Goal: Information Seeking & Learning: Learn about a topic

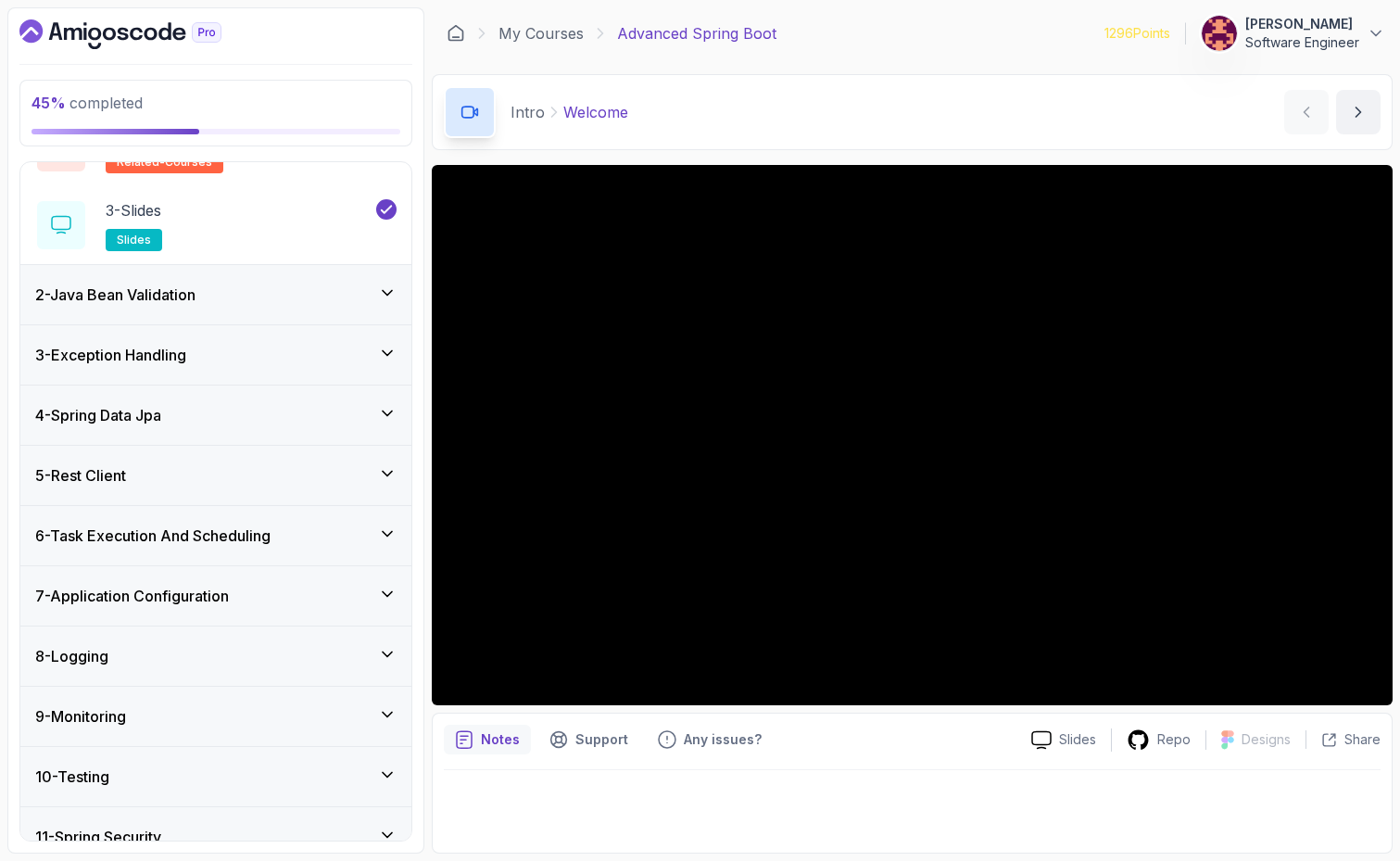
scroll to position [336, 0]
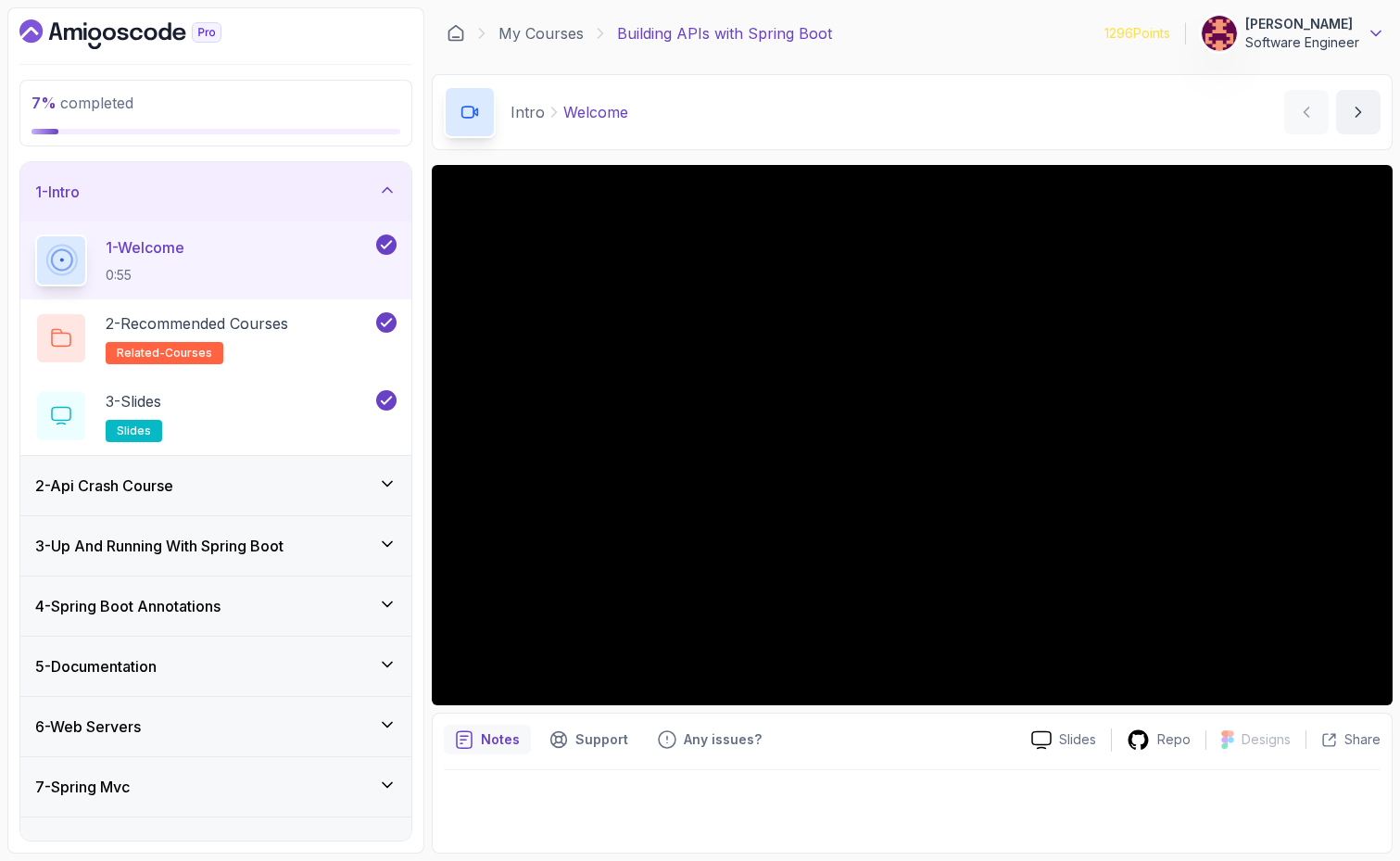
click at [1378, 30] on icon at bounding box center [1376, 33] width 19 height 19
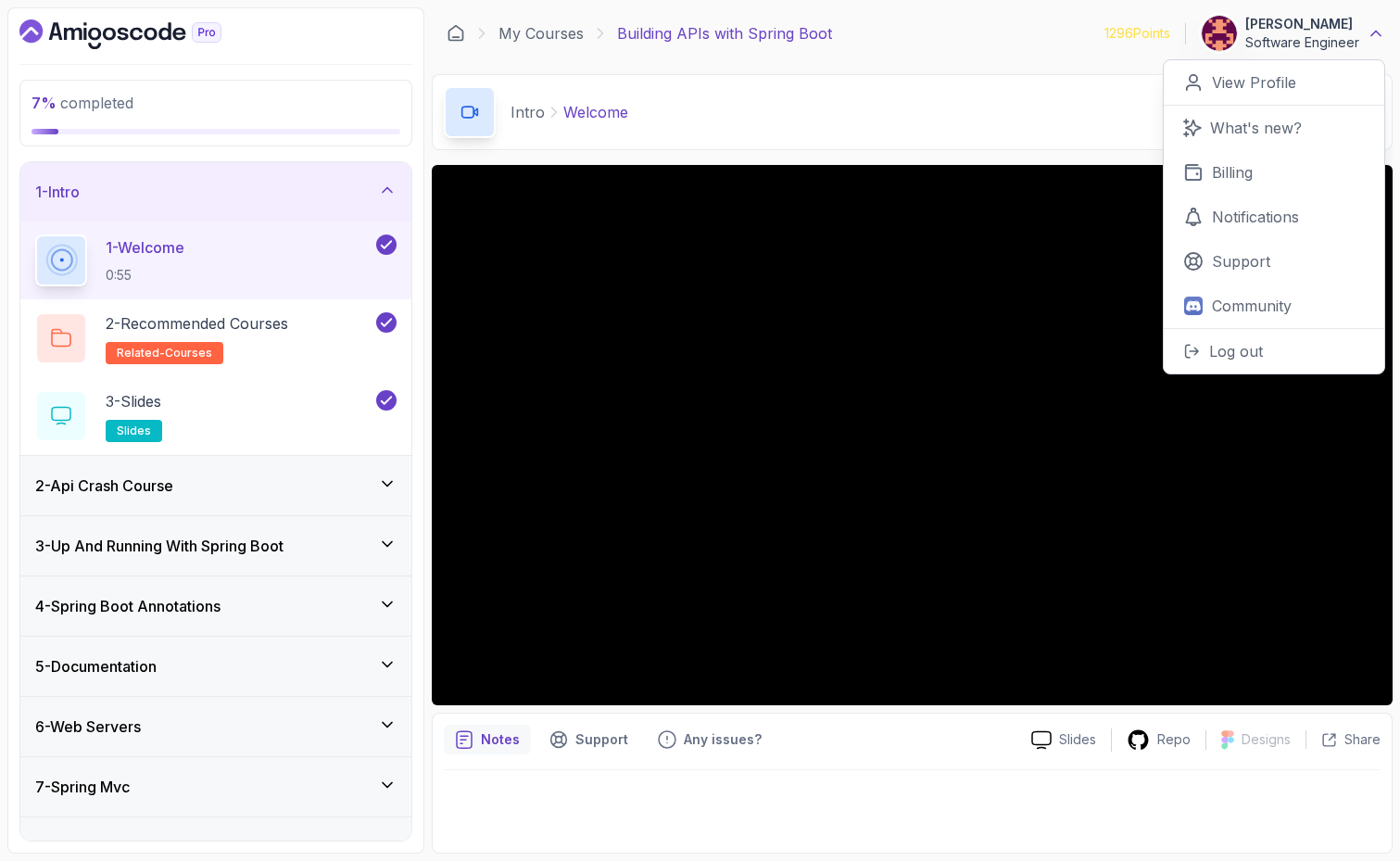
click at [1378, 30] on icon at bounding box center [1376, 33] width 19 height 19
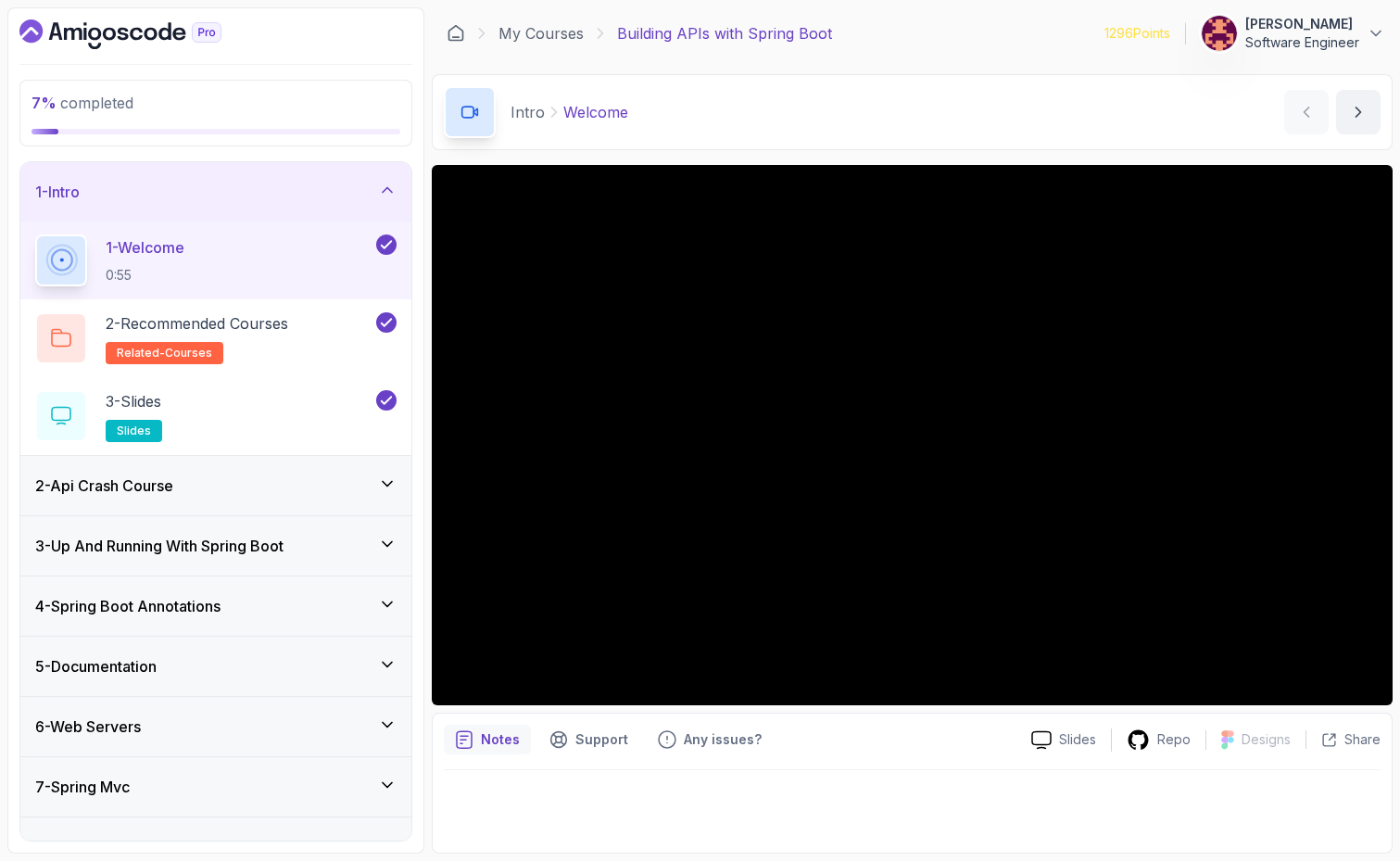
click at [1365, 34] on button "[PERSON_NAME] Software Engineer" at bounding box center [1293, 33] width 184 height 37
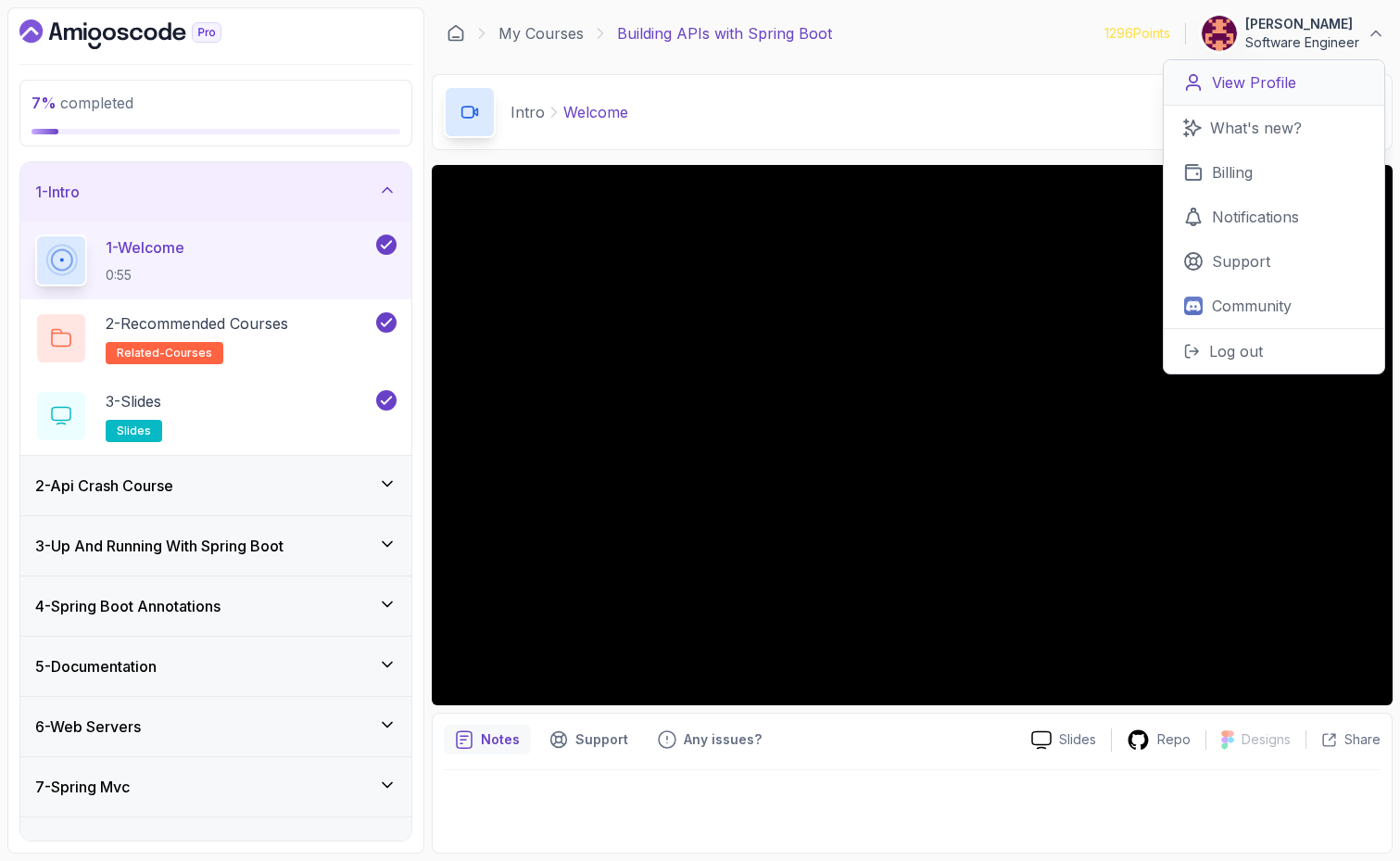
click at [1271, 82] on p "View Profile" at bounding box center [1254, 83] width 85 height 22
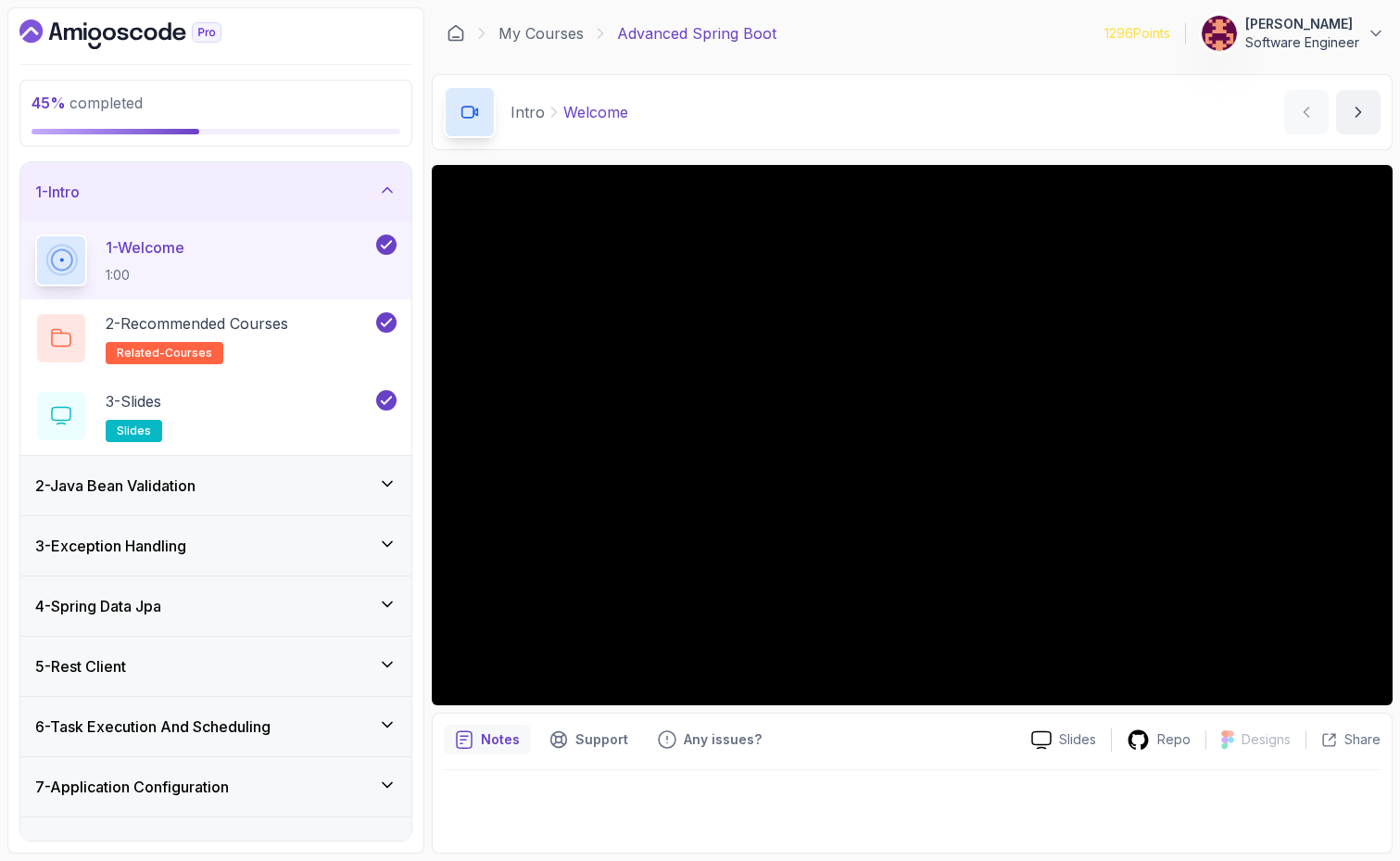
scroll to position [48, 0]
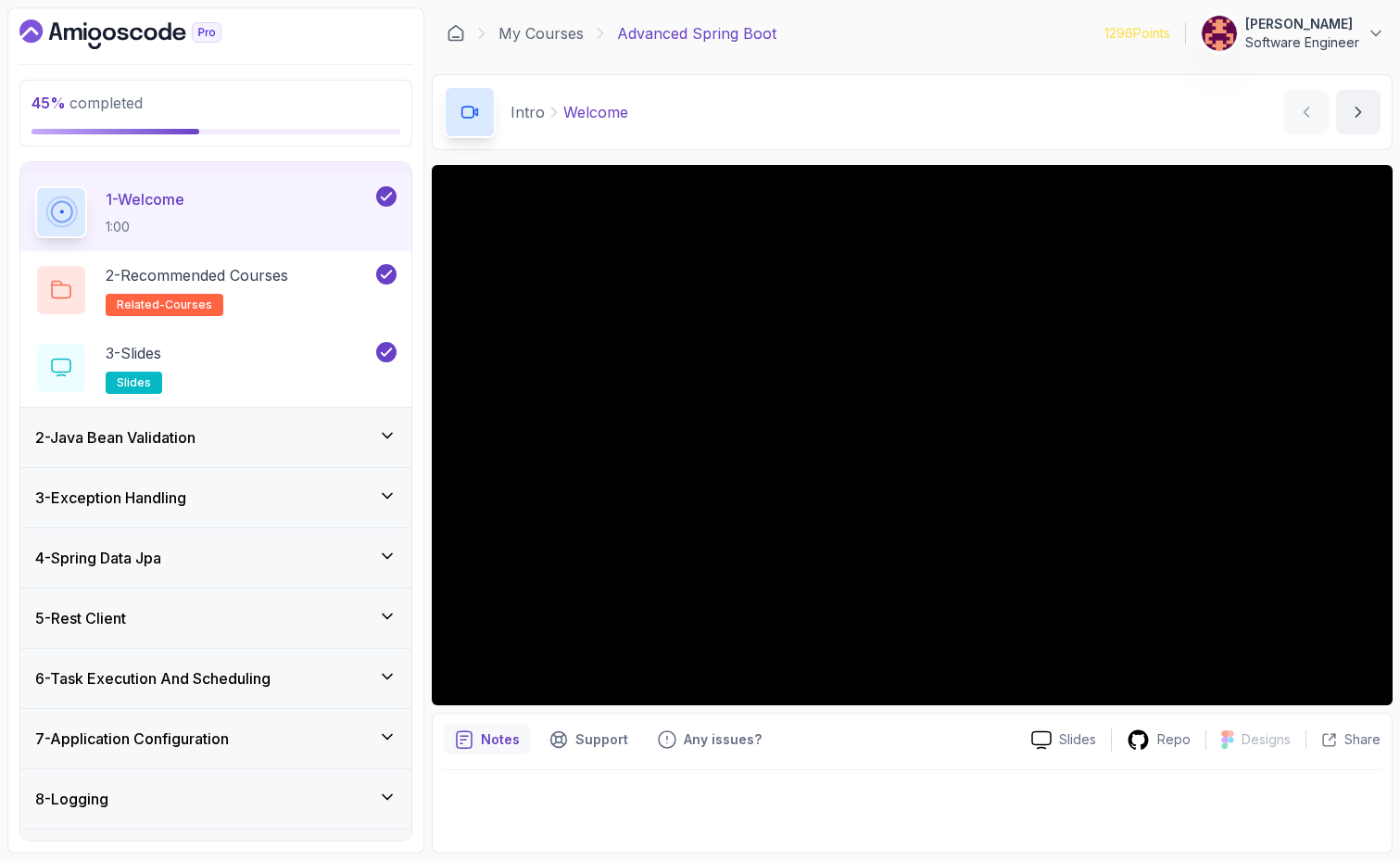
click at [388, 502] on icon at bounding box center [387, 496] width 19 height 19
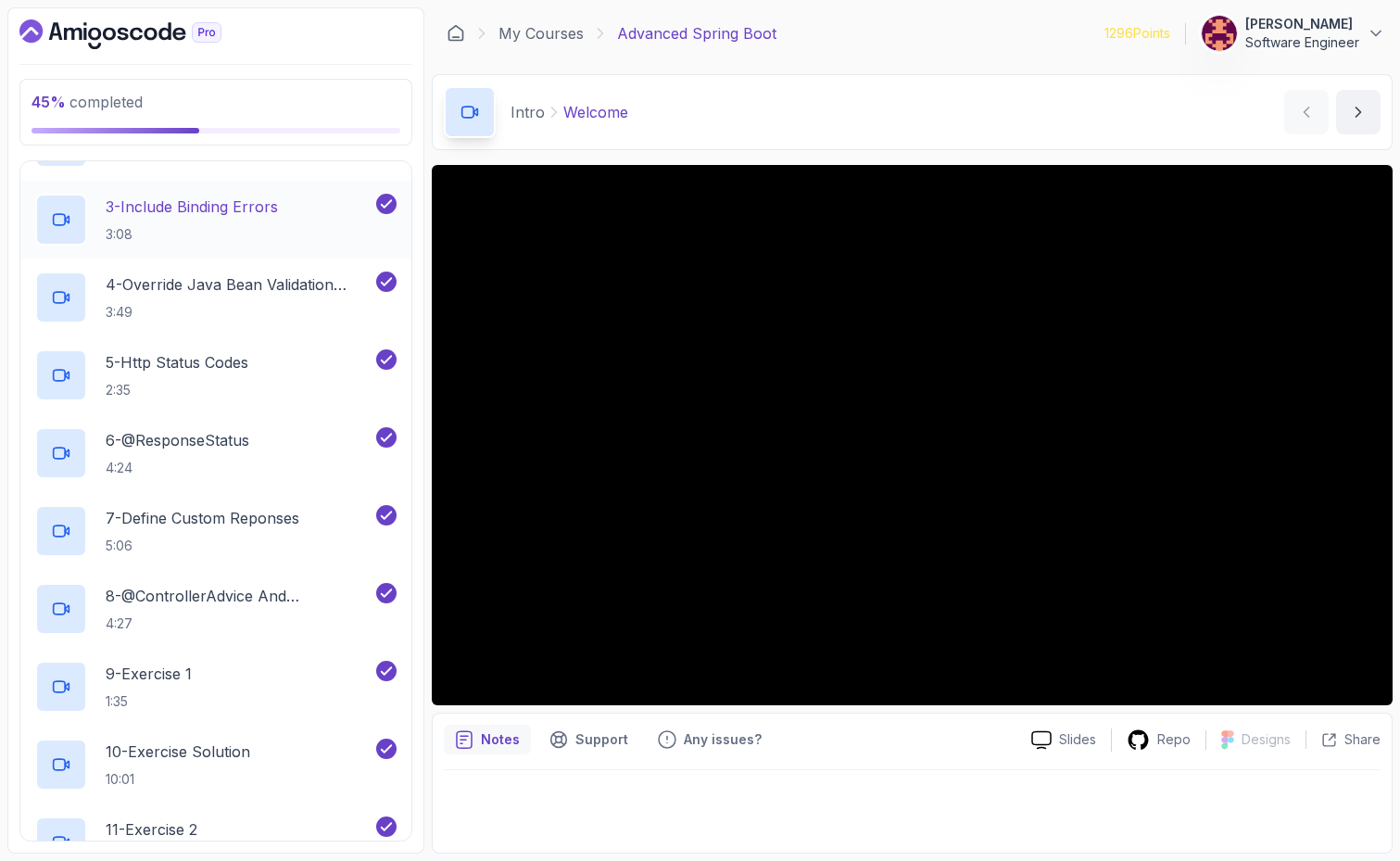
scroll to position [0, 0]
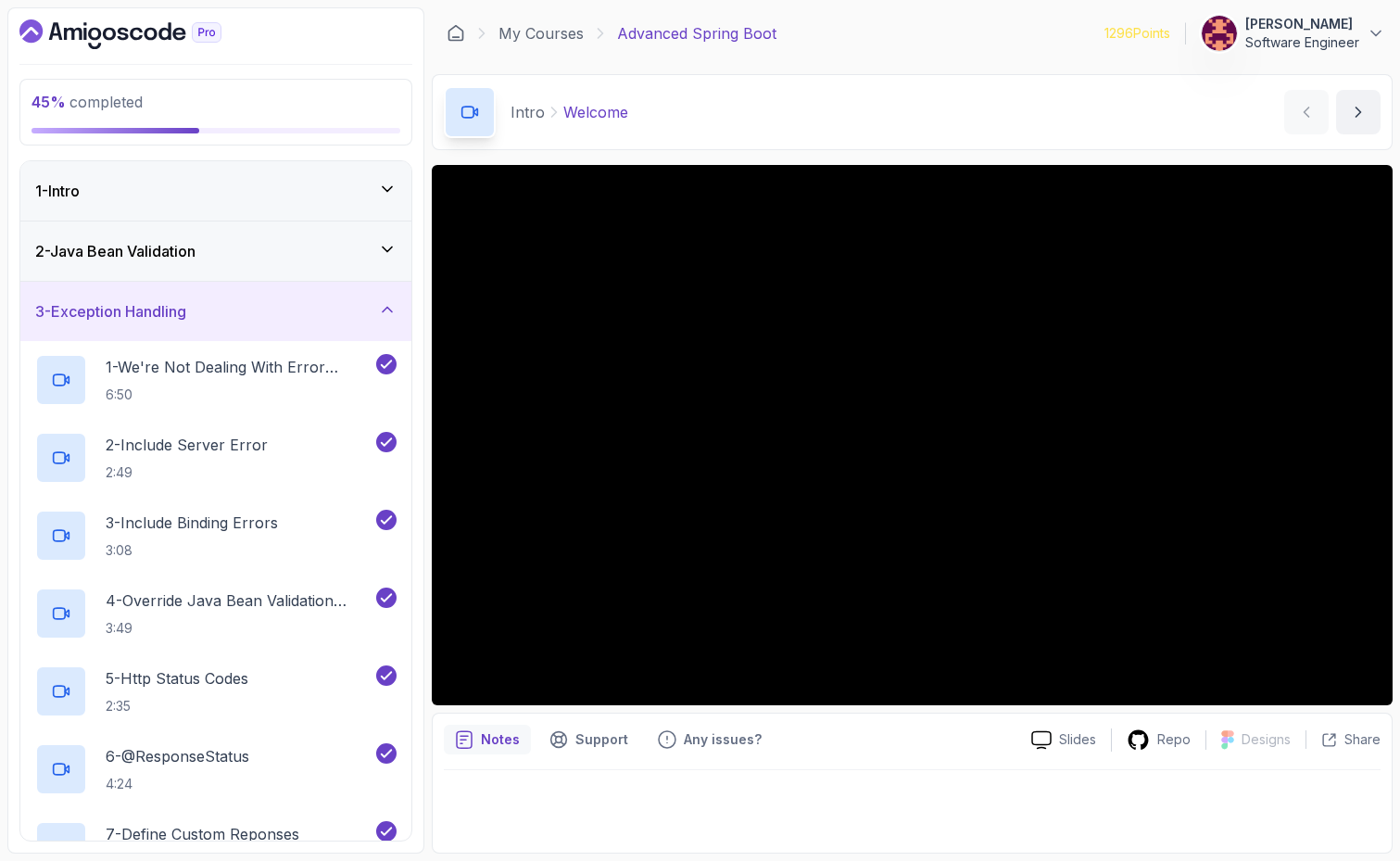
click at [388, 306] on icon at bounding box center [387, 309] width 19 height 19
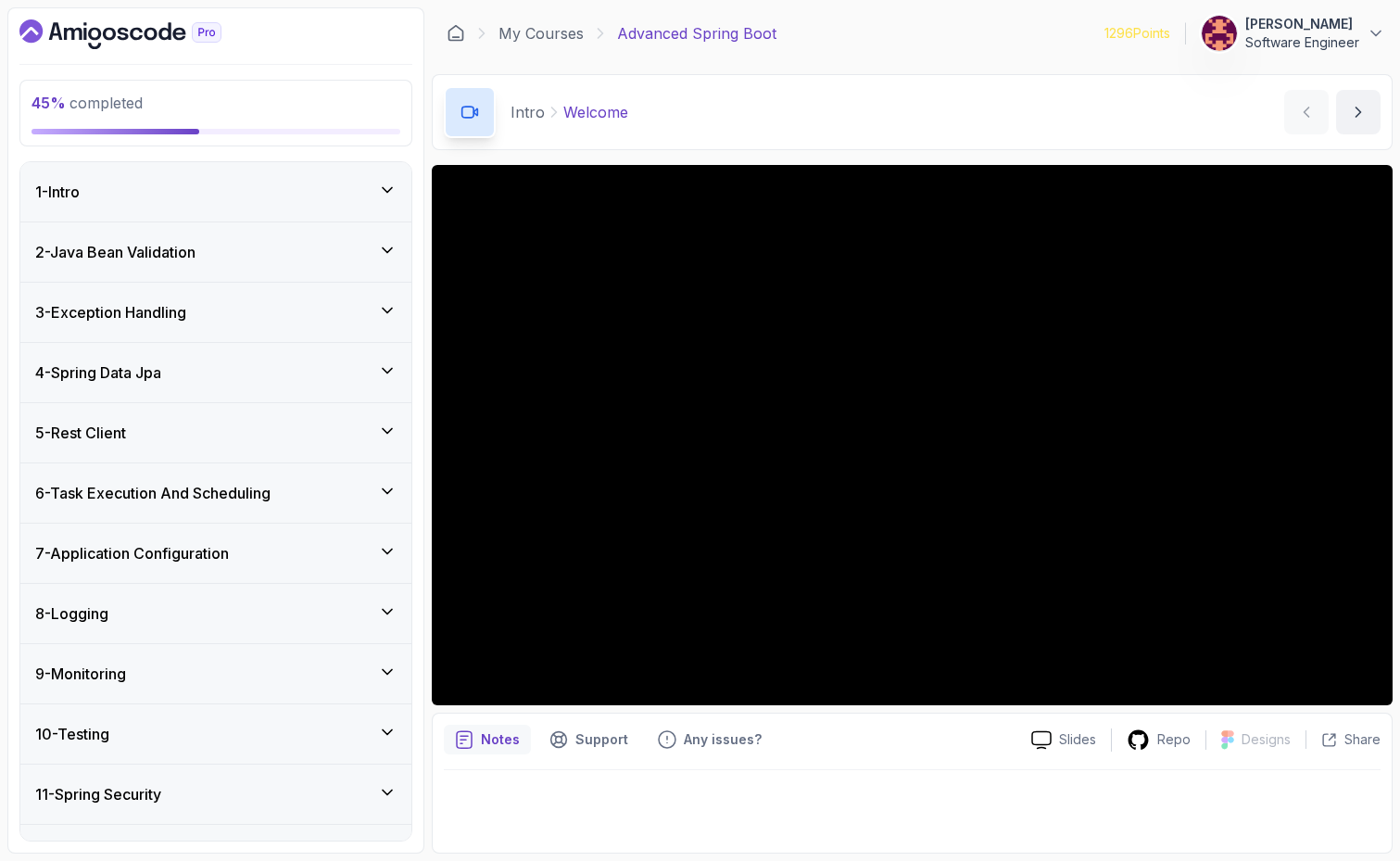
click at [385, 375] on icon at bounding box center [387, 371] width 19 height 19
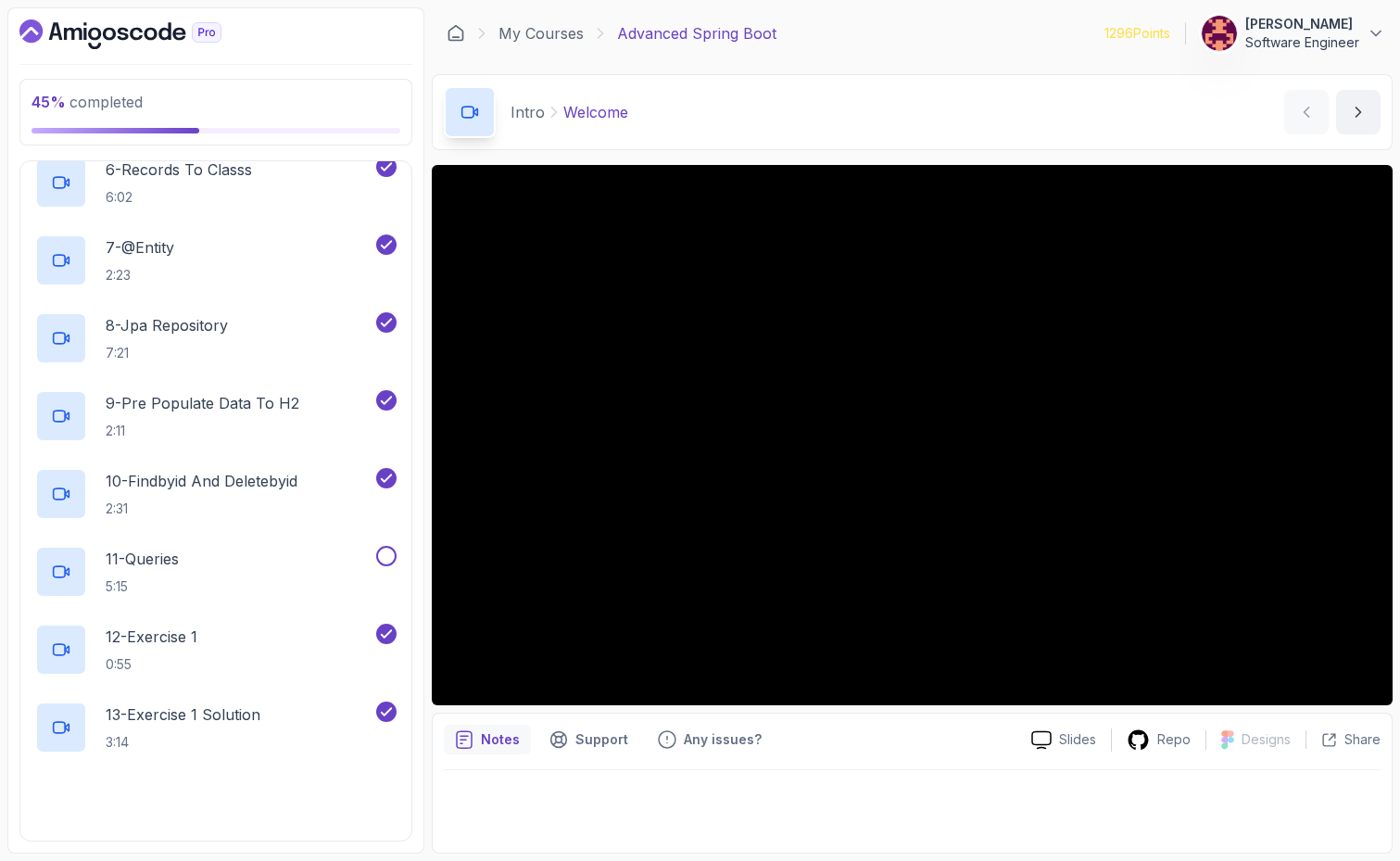
scroll to position [667, 0]
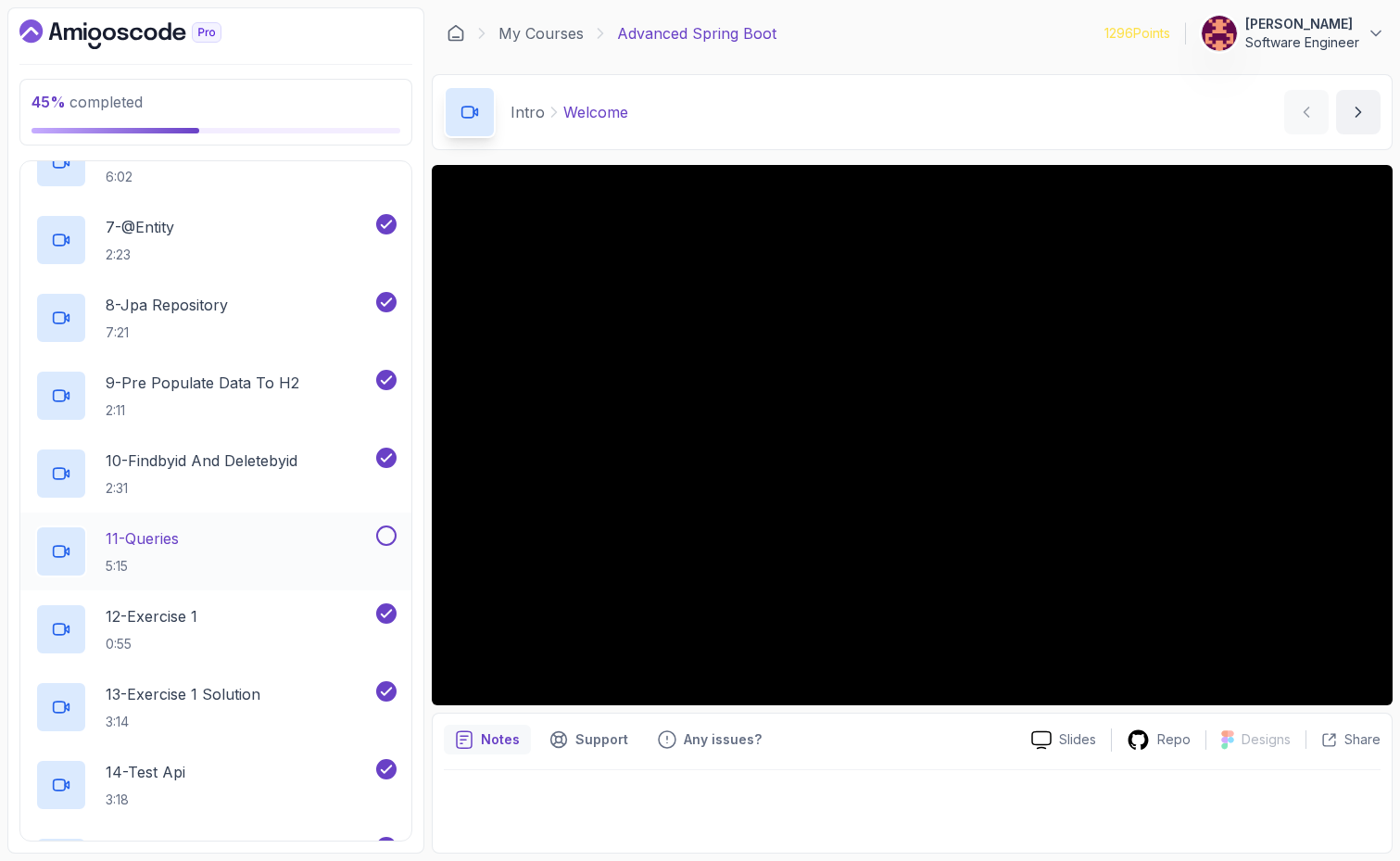
click at [275, 541] on div "11 - Queries 5:15" at bounding box center [203, 551] width 337 height 52
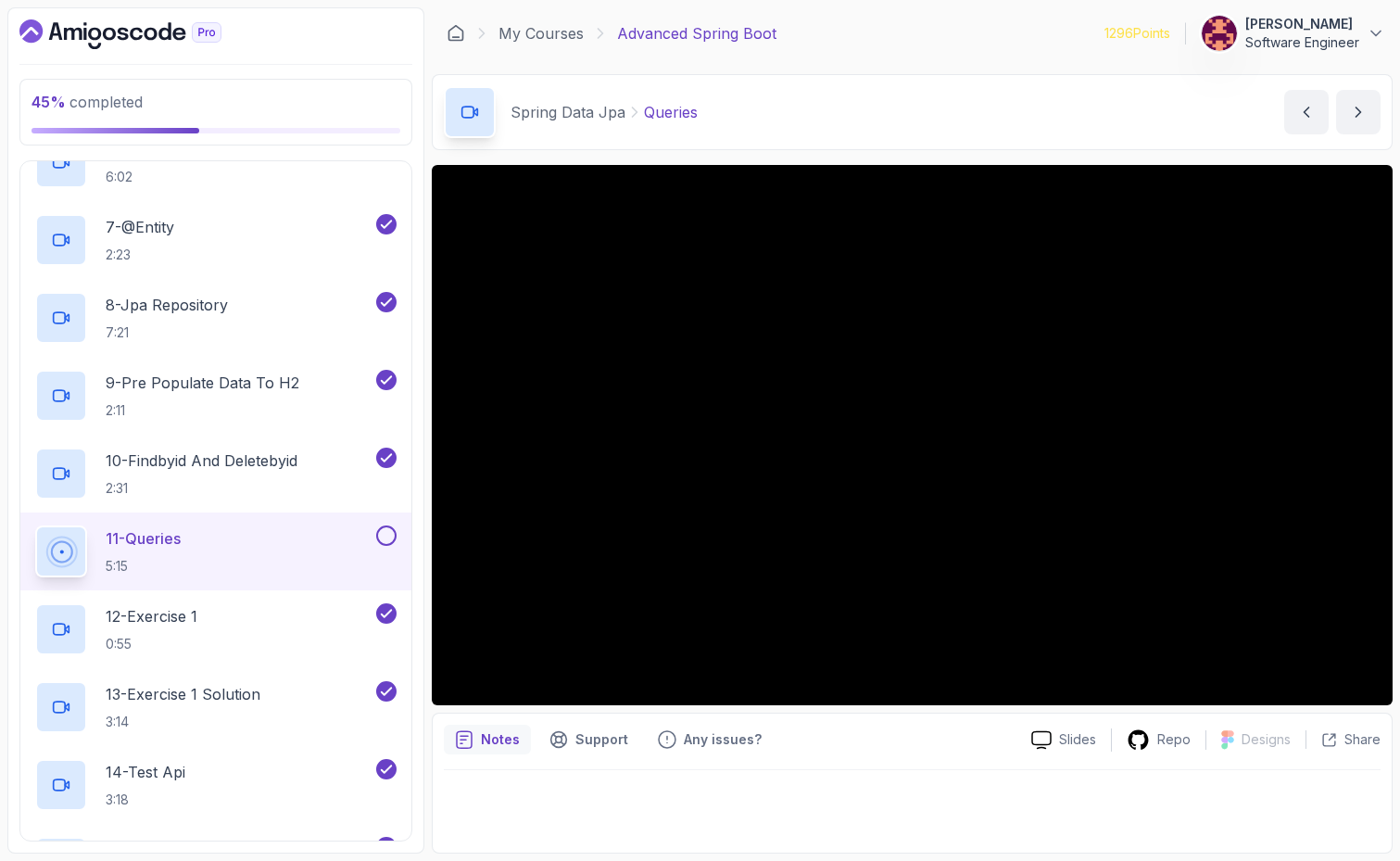
click at [383, 533] on button at bounding box center [386, 535] width 20 height 20
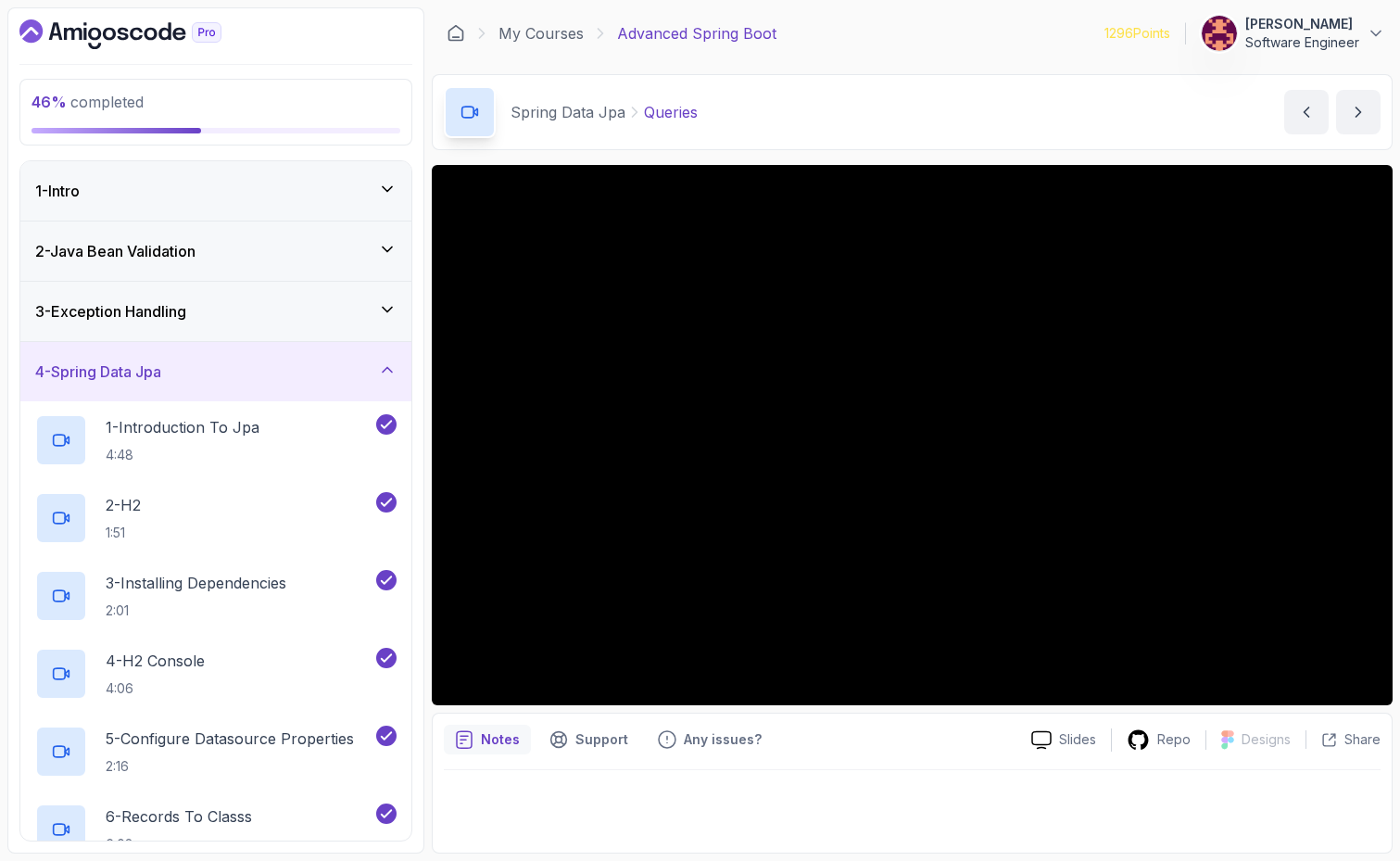
click at [390, 372] on icon at bounding box center [387, 370] width 19 height 19
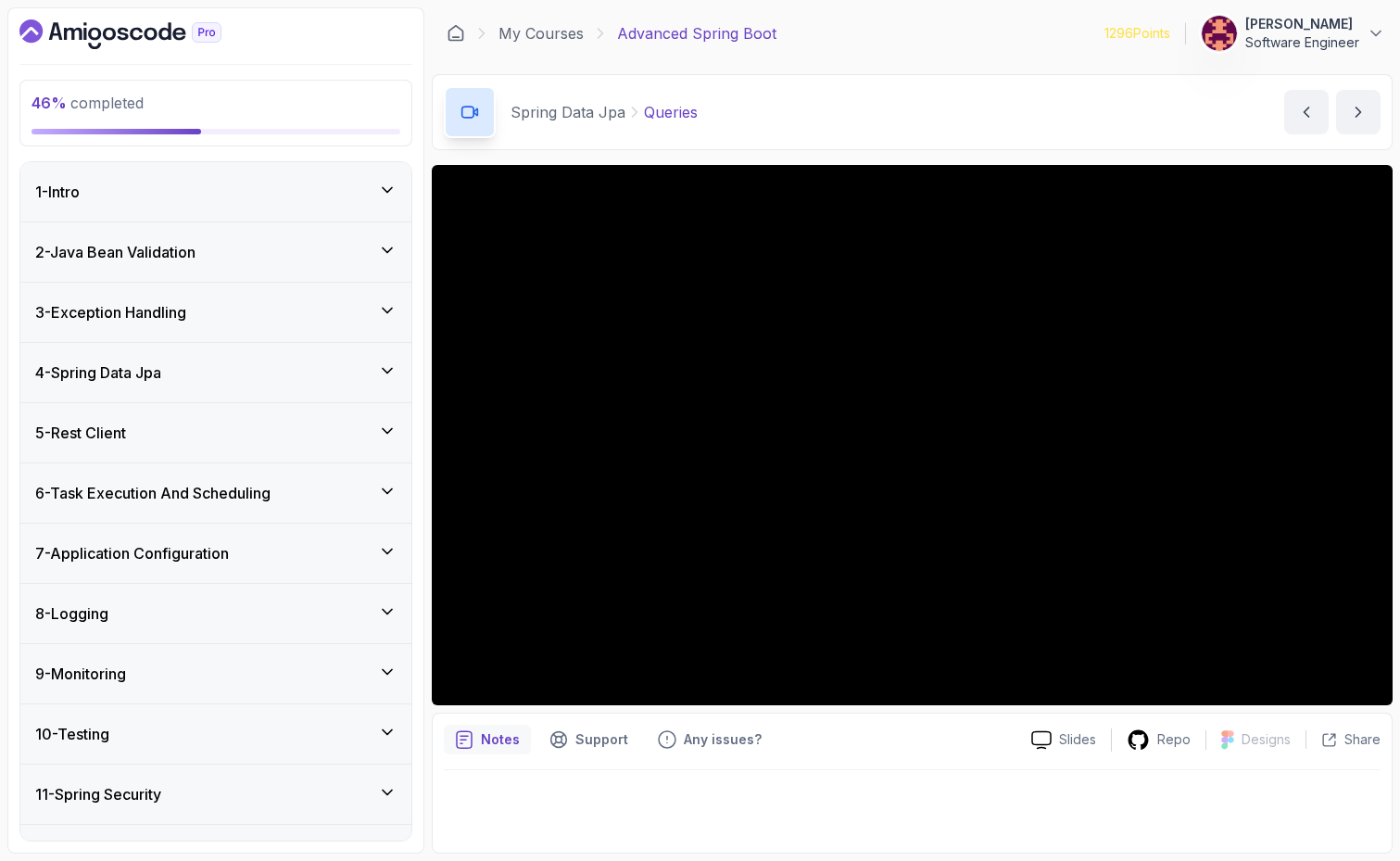
click at [391, 435] on icon at bounding box center [387, 431] width 19 height 19
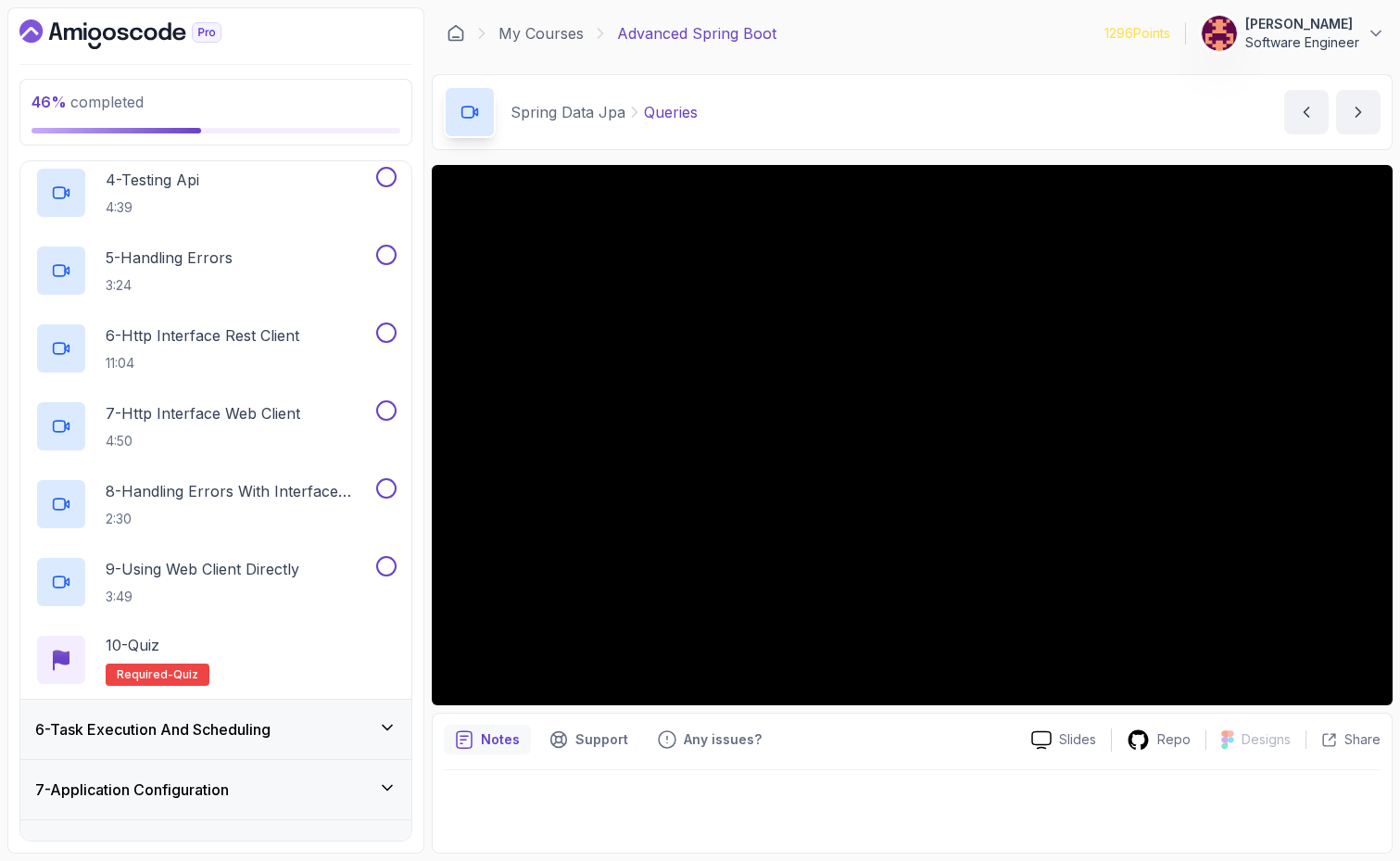
scroll to position [544, 0]
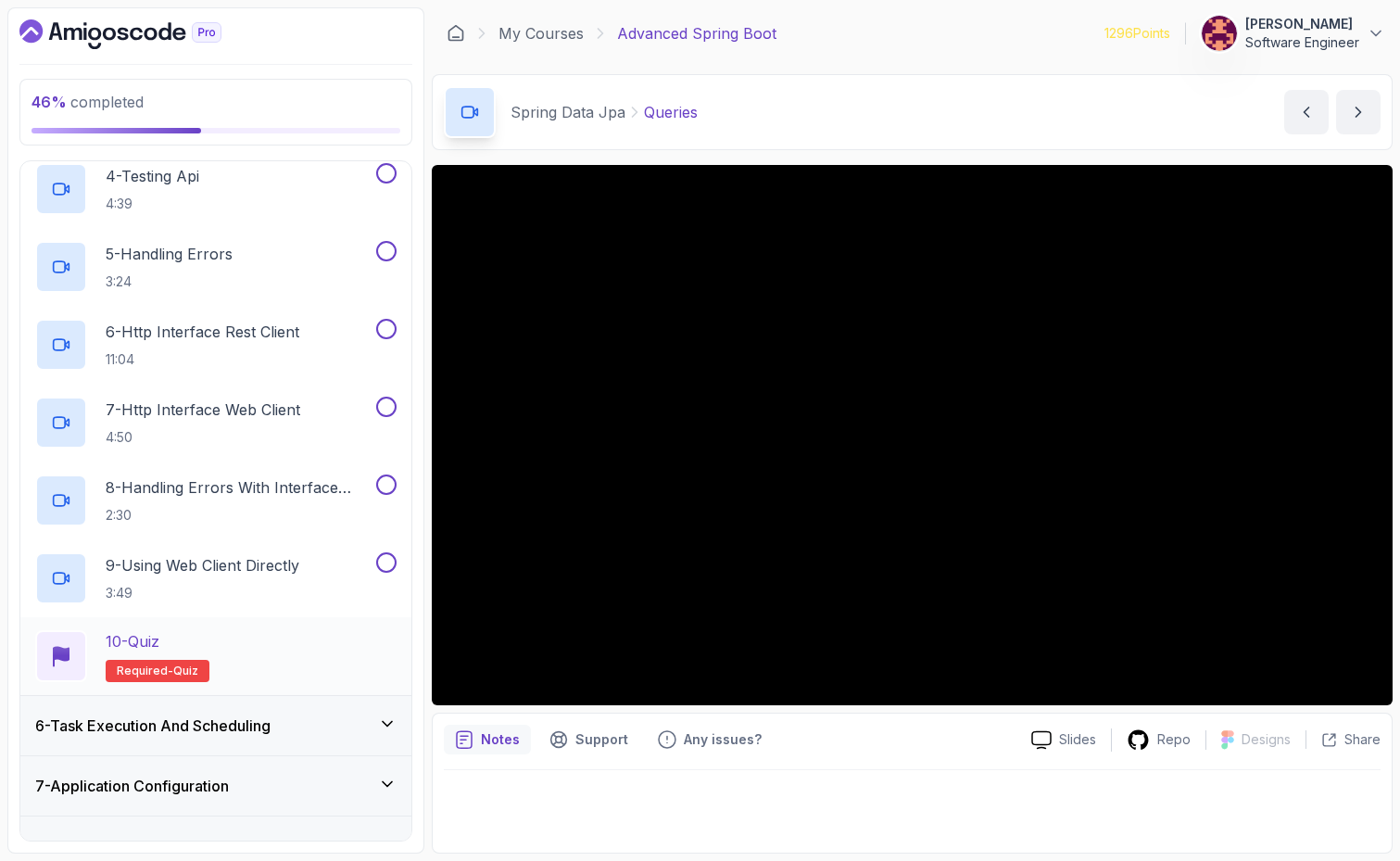
click at [261, 654] on div "10 - Quiz Required- quiz" at bounding box center [216, 656] width 361 height 52
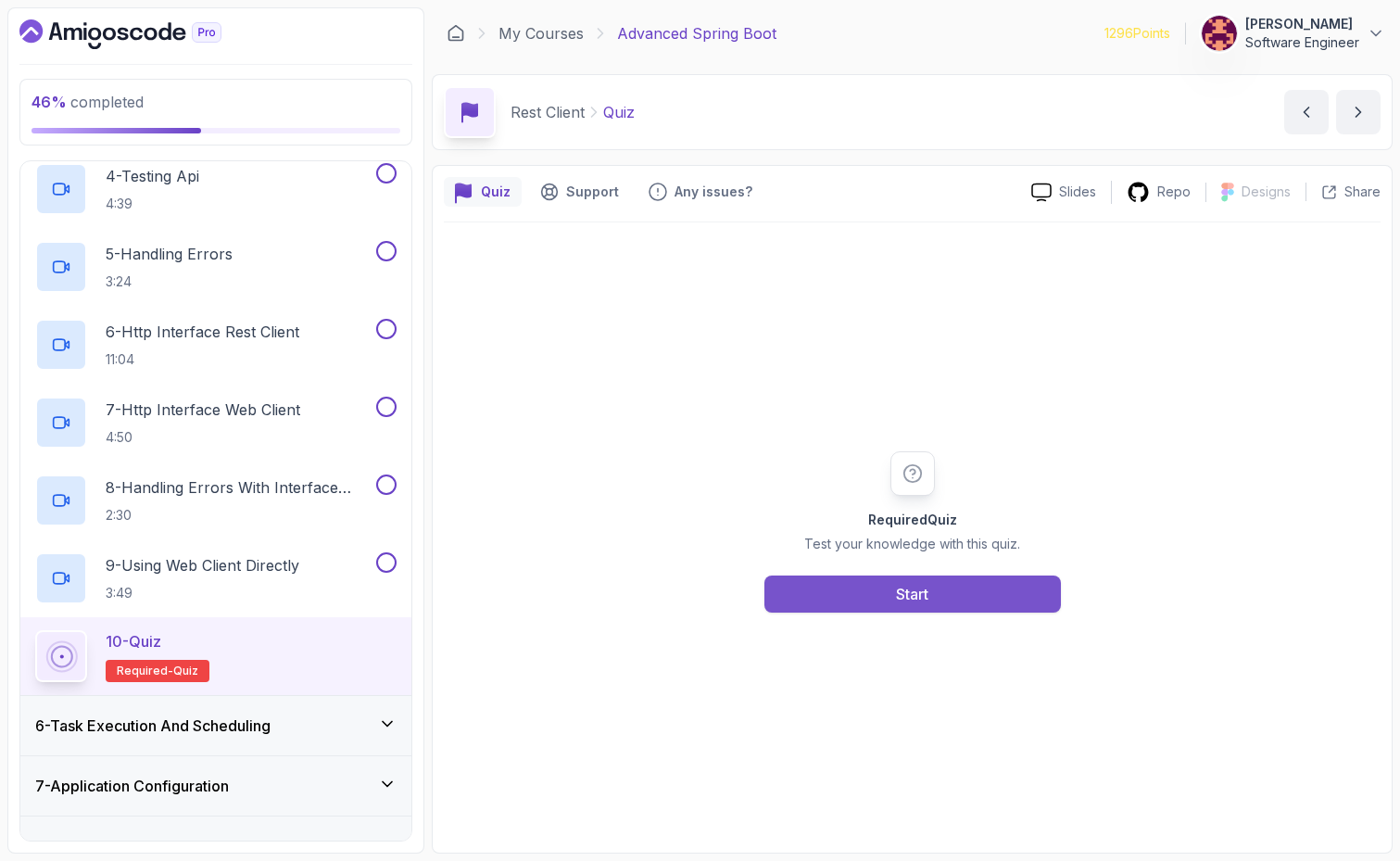
click at [848, 591] on button "Start" at bounding box center [912, 594] width 296 height 37
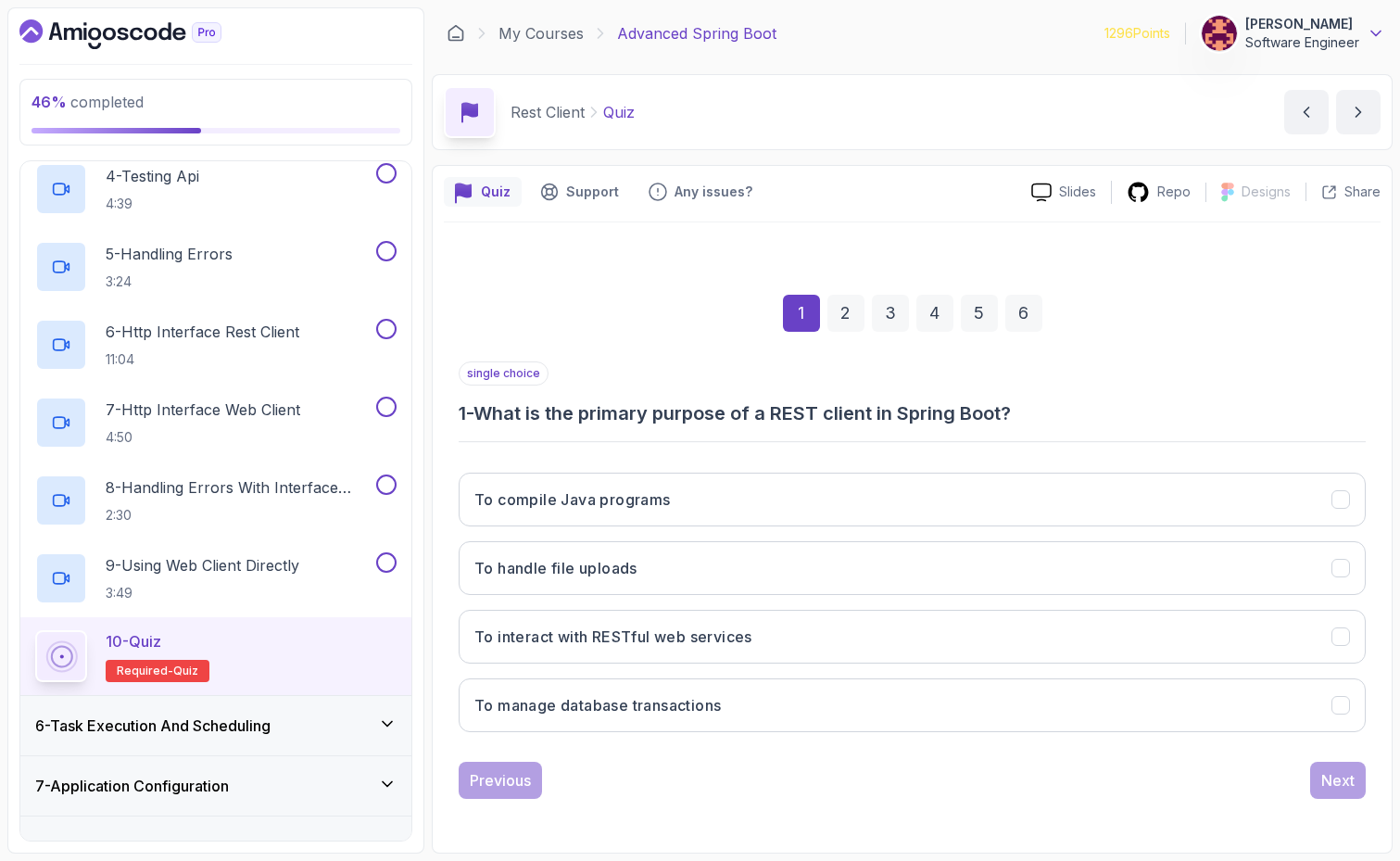
click at [1377, 26] on icon at bounding box center [1376, 33] width 19 height 19
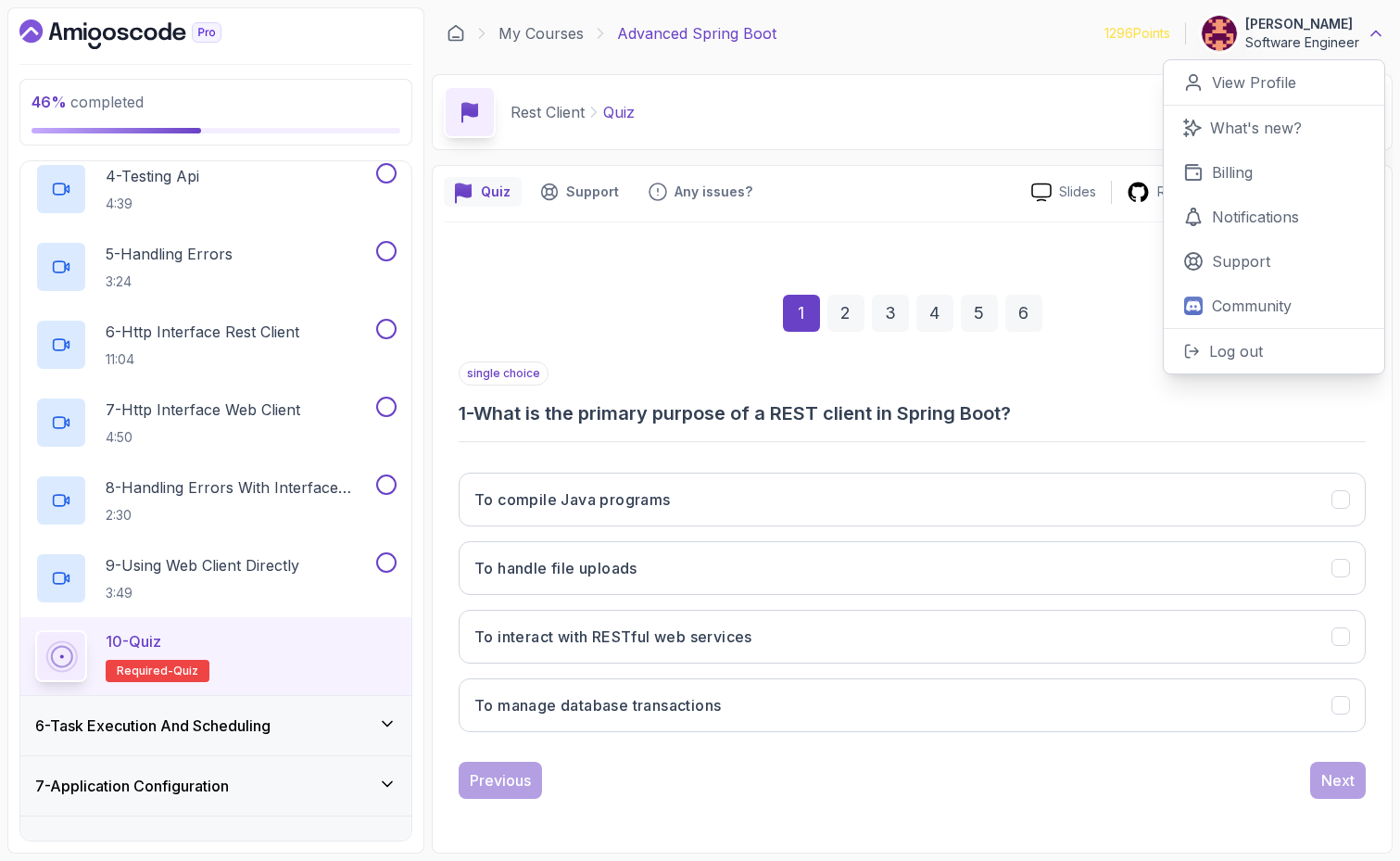
click at [1377, 24] on icon at bounding box center [1376, 33] width 19 height 19
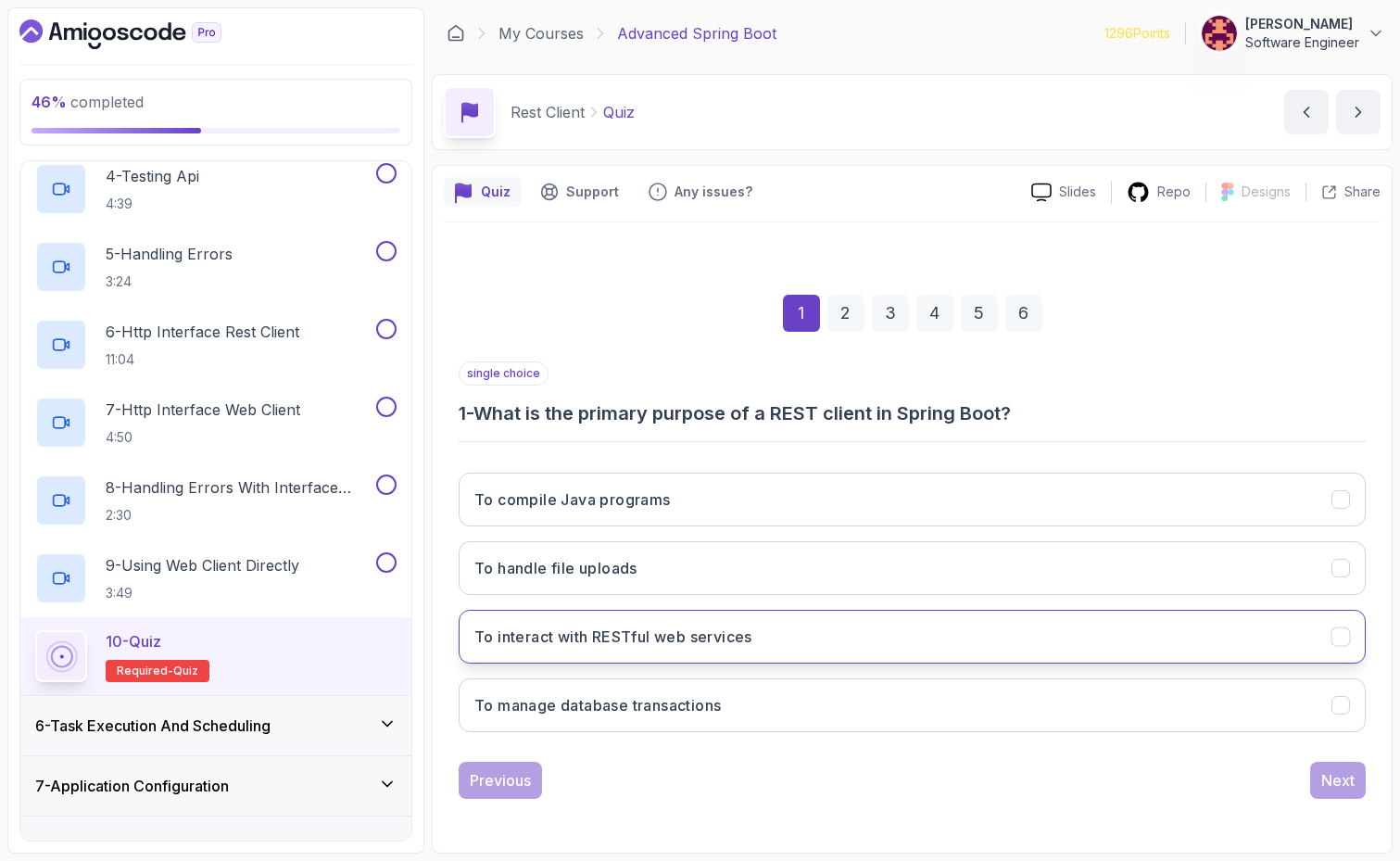
click at [660, 620] on button "To interact with RESTful web services" at bounding box center [912, 636] width 907 height 54
click at [1351, 789] on div "Next" at bounding box center [1338, 780] width 33 height 22
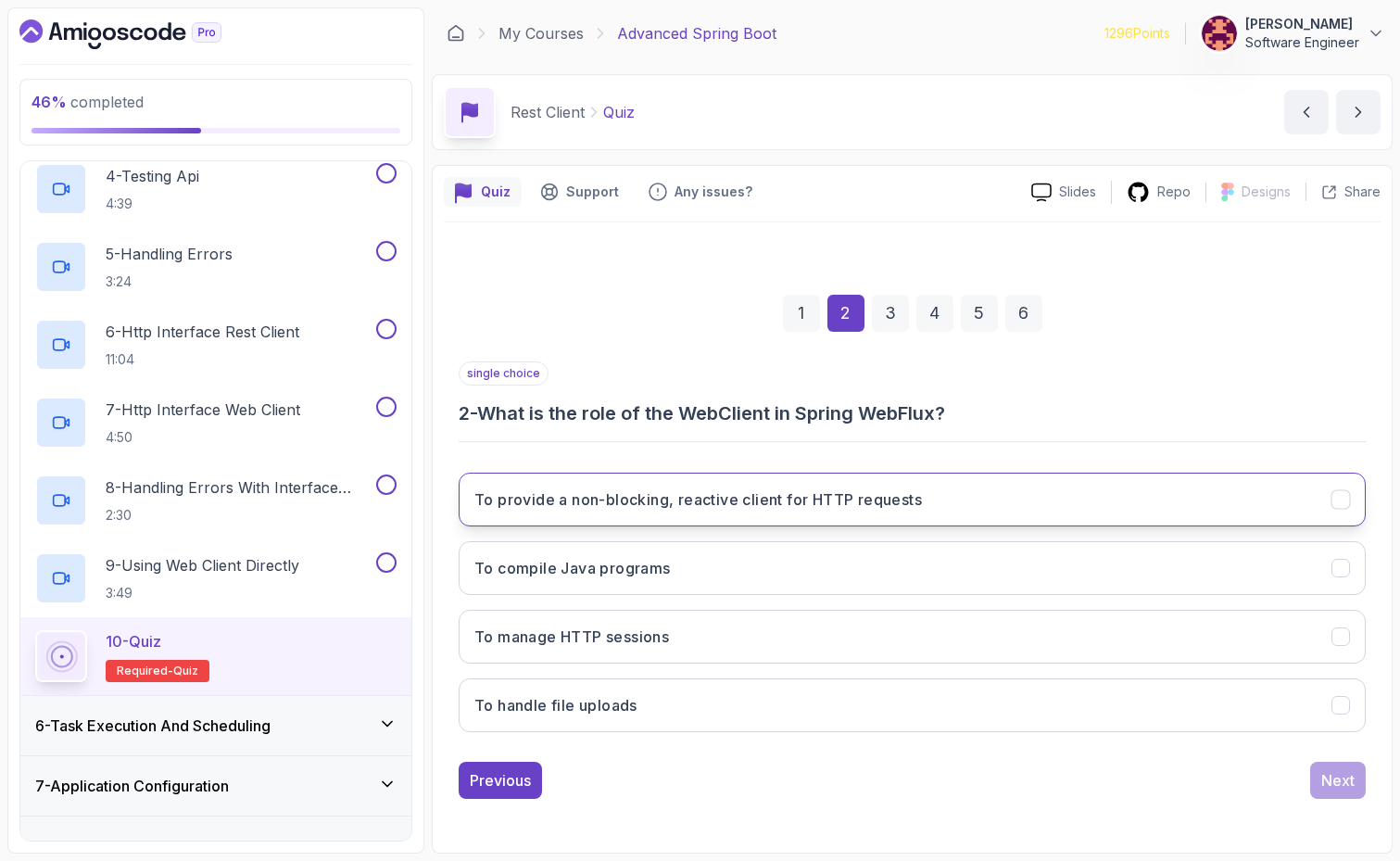
click at [909, 484] on button "To provide a non-blocking, reactive client for HTTP requests" at bounding box center [912, 500] width 907 height 54
click at [1334, 792] on button "Next" at bounding box center [1338, 780] width 56 height 37
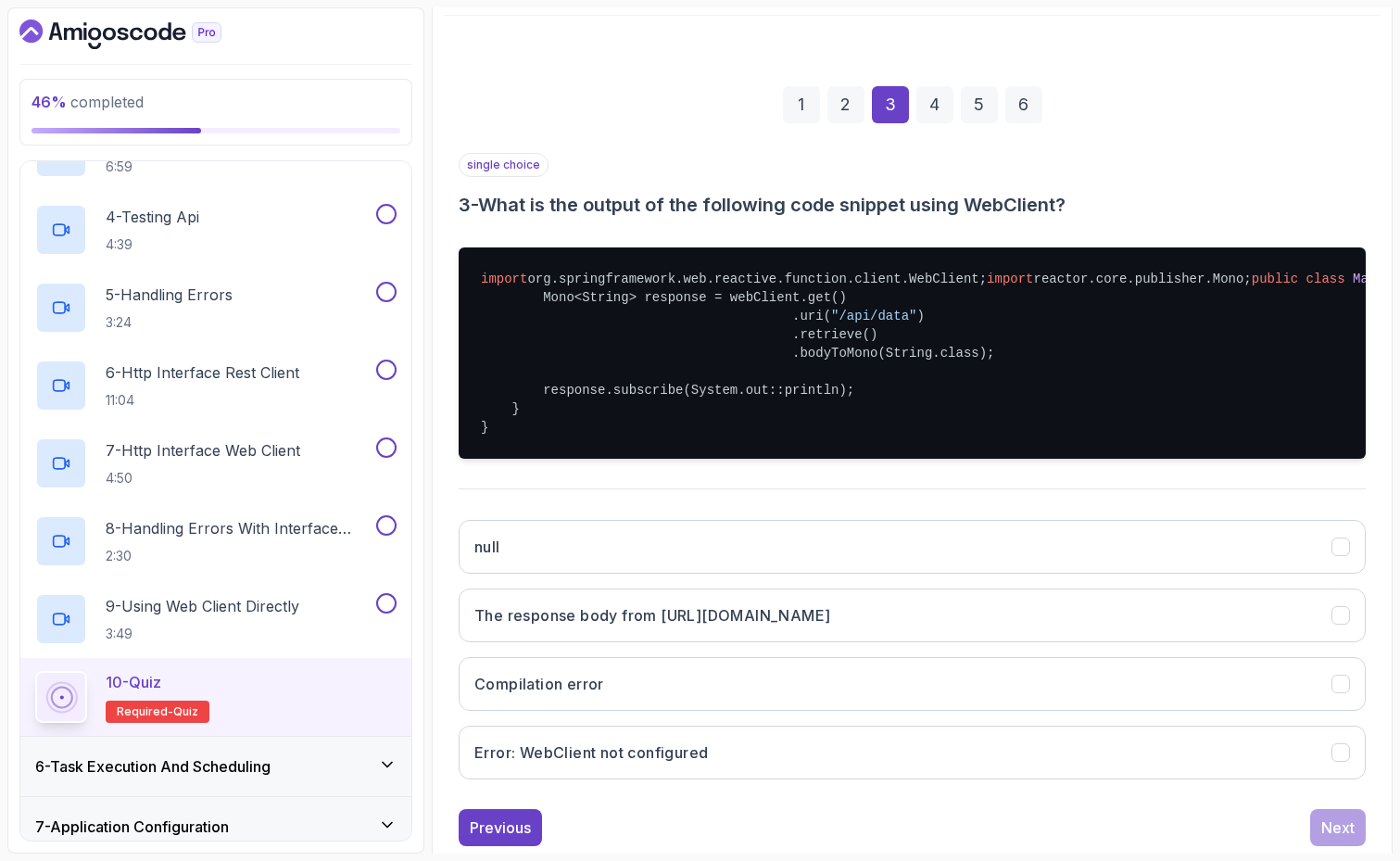
scroll to position [201, 0]
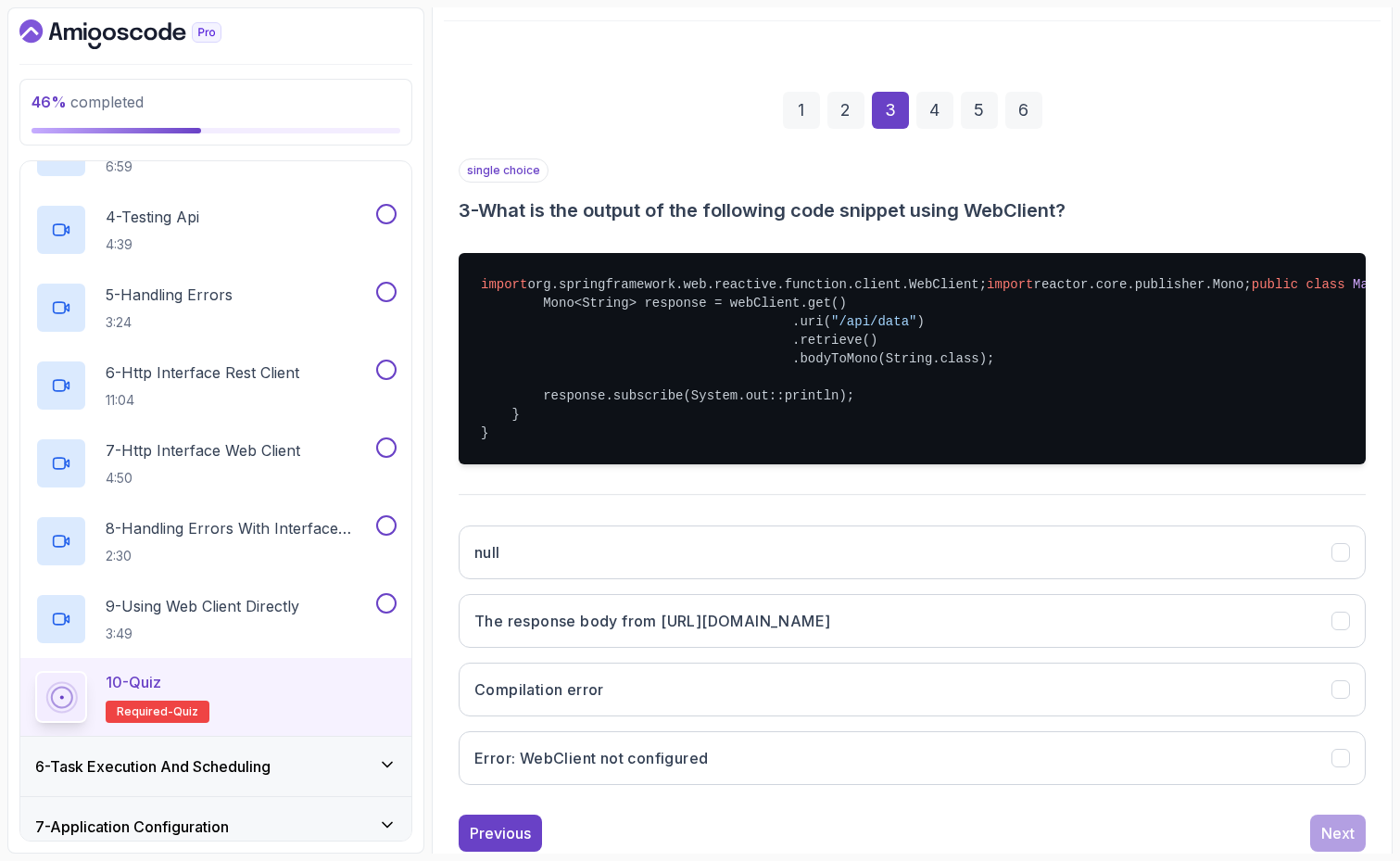
click at [1171, 157] on div "1 2 3 4 5 6" at bounding box center [912, 111] width 907 height 97
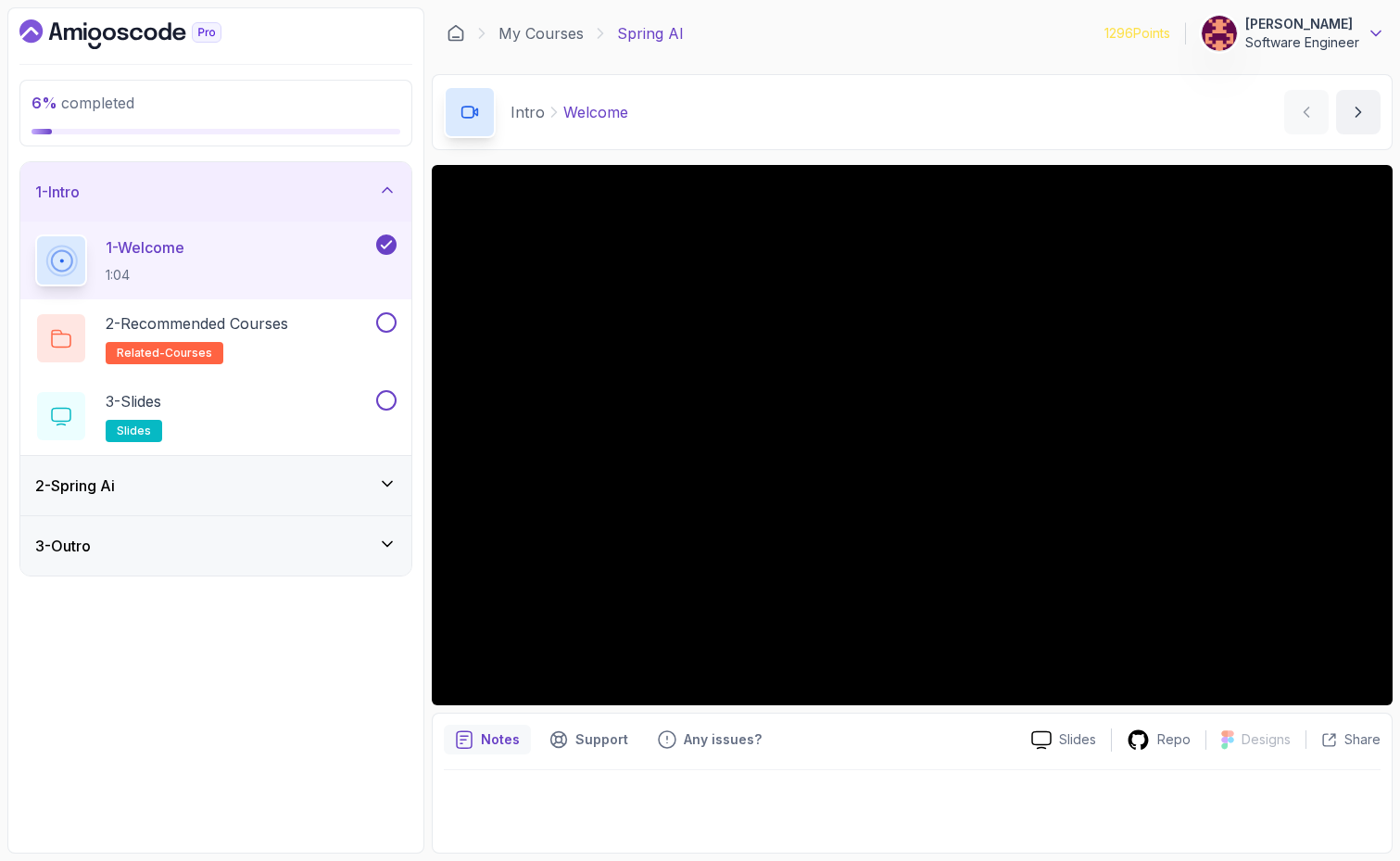
click at [1377, 31] on icon at bounding box center [1376, 33] width 19 height 19
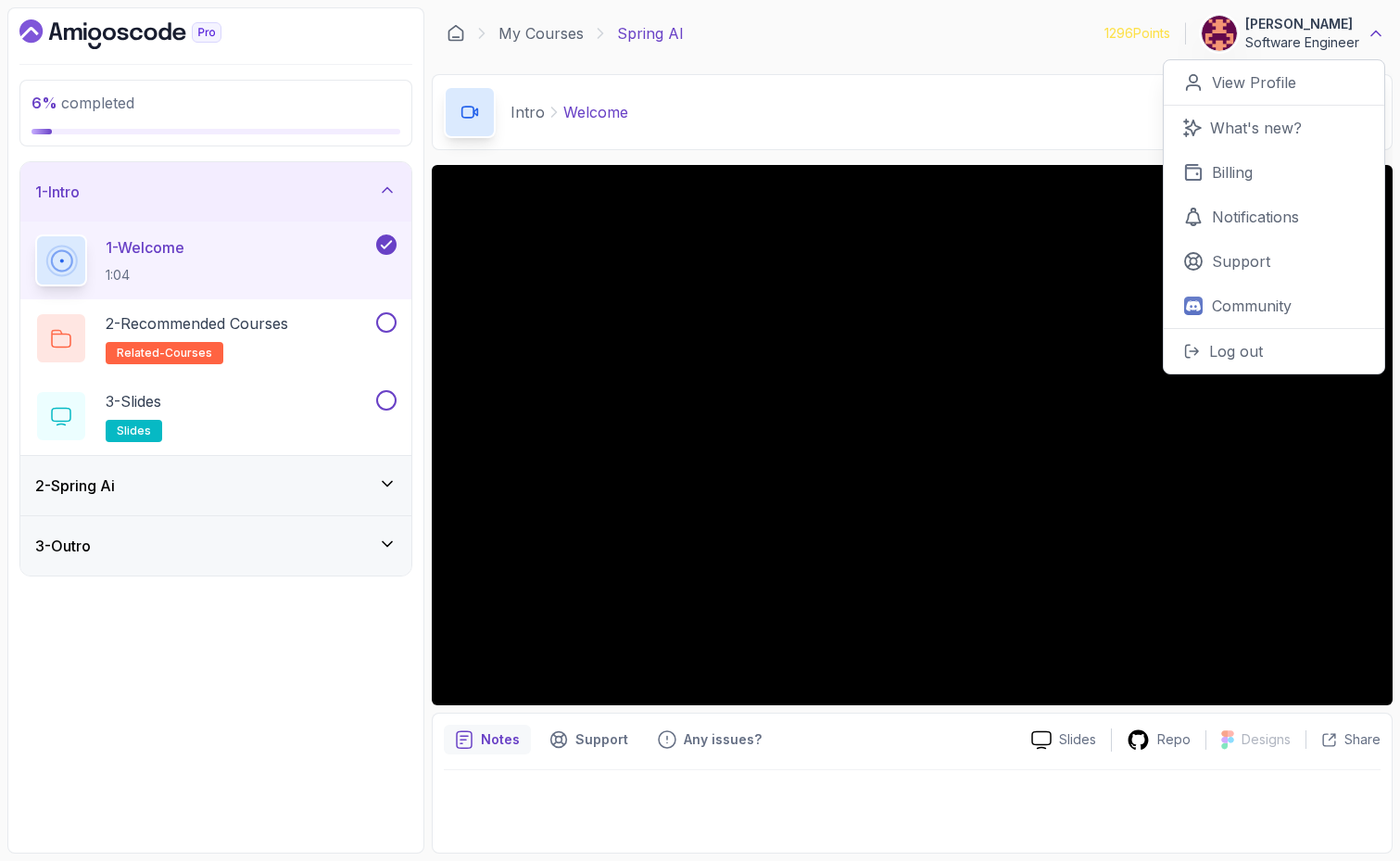
click at [1377, 31] on icon at bounding box center [1376, 33] width 19 height 19
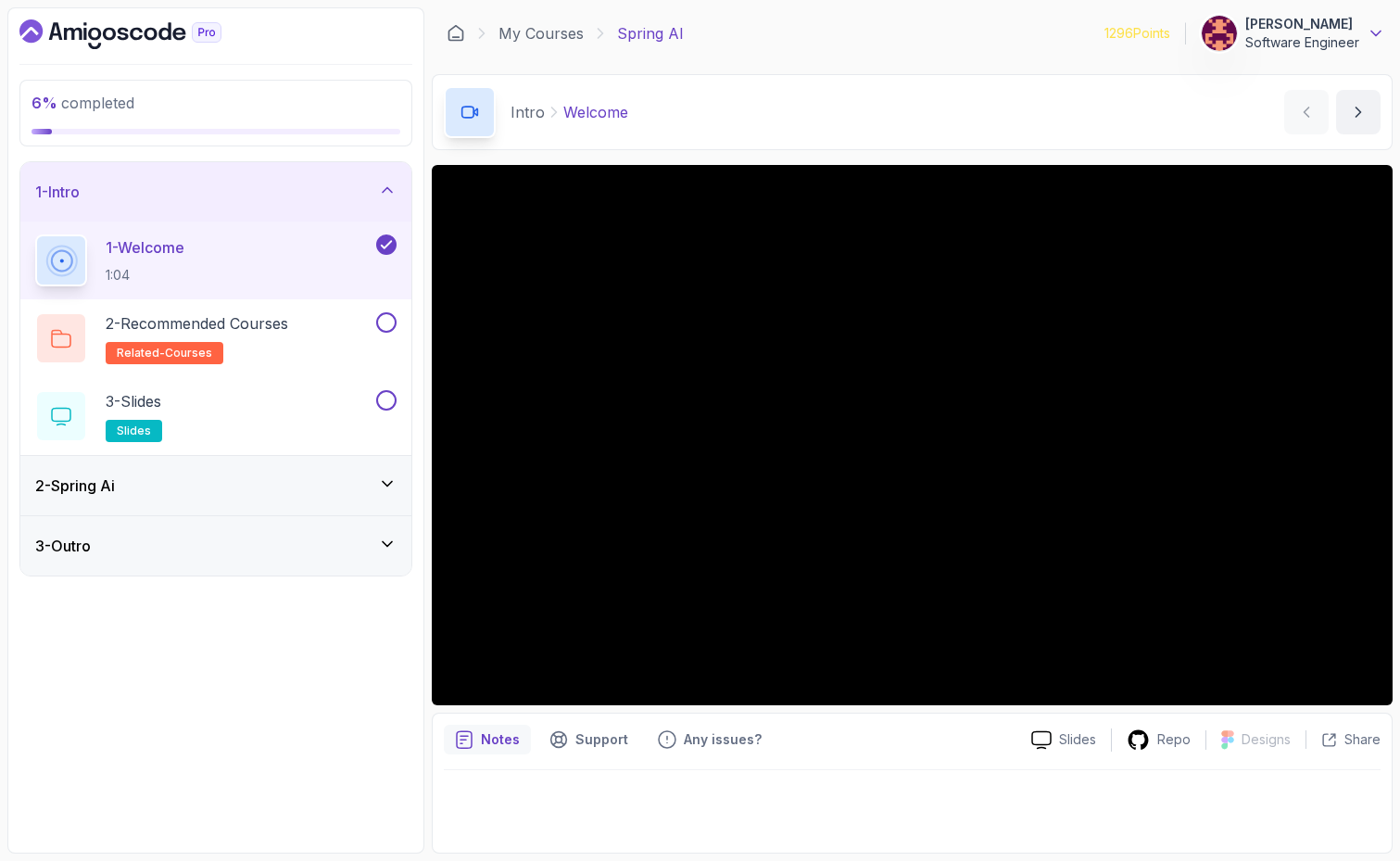
click at [1377, 31] on icon at bounding box center [1376, 33] width 19 height 19
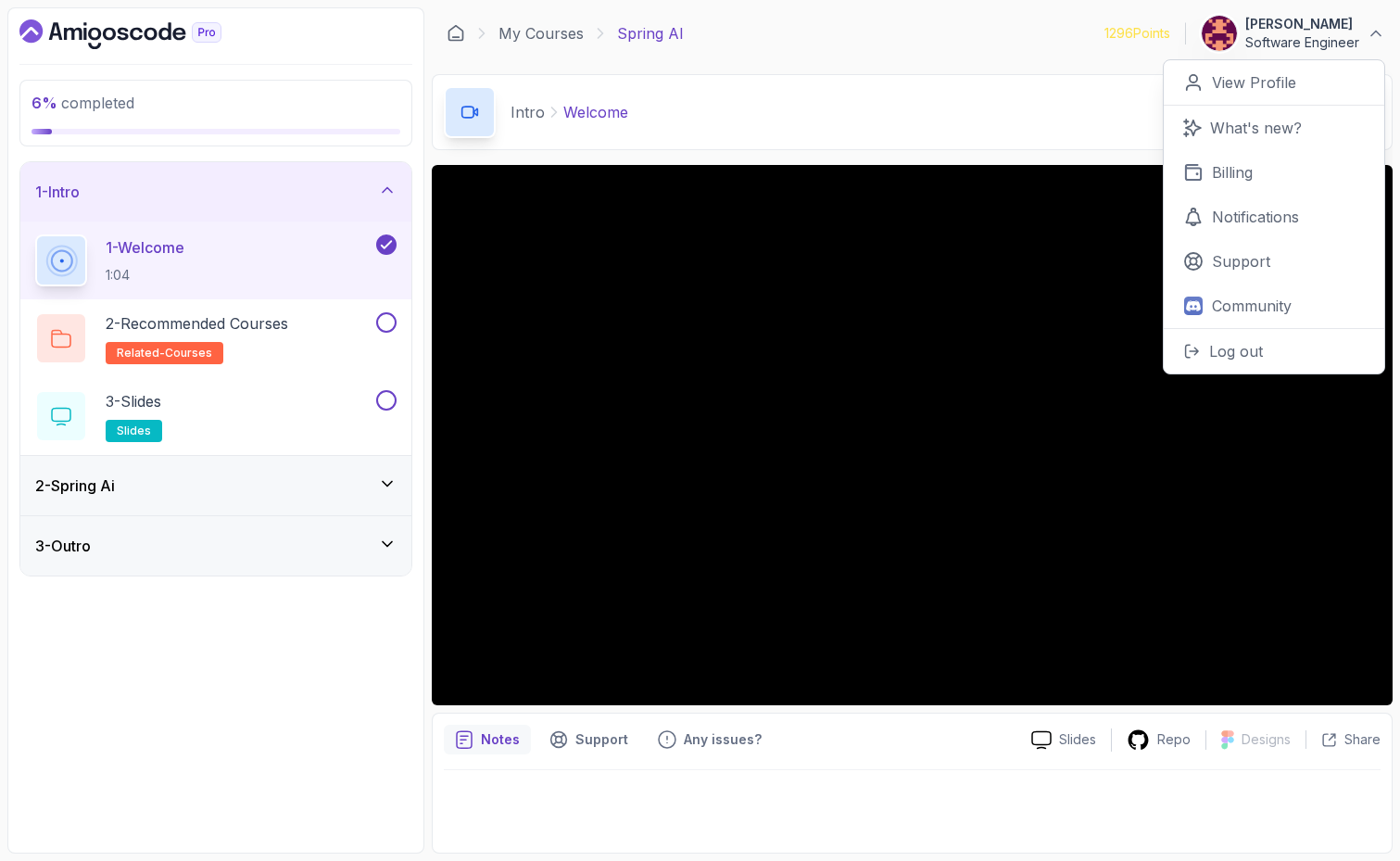
click at [1090, 103] on div "Intro Welcome Welcome by nelson" at bounding box center [912, 112] width 961 height 76
